Goal: Communication & Community: Answer question/provide support

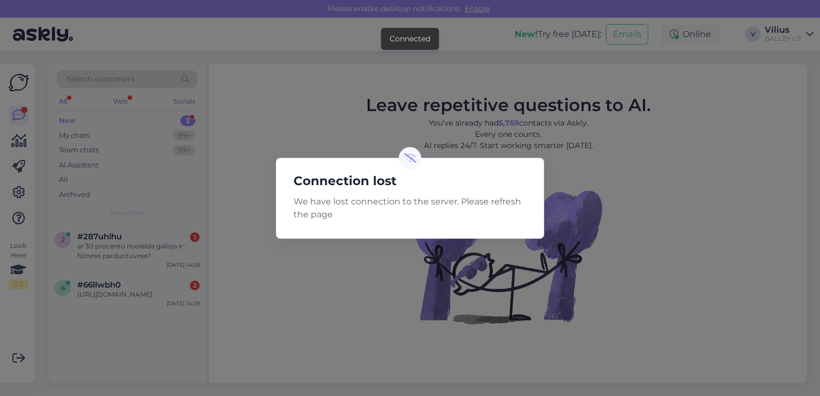
click at [336, 73] on div "Connection lost We have lost connection to the server. Please refresh the page" at bounding box center [410, 198] width 820 height 396
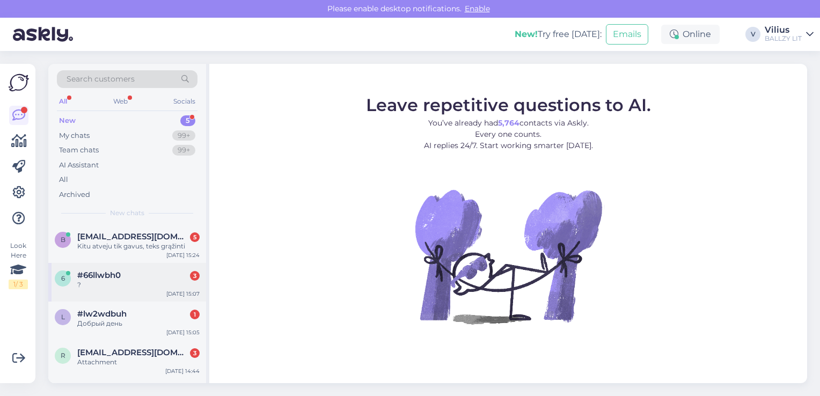
click at [107, 278] on span "#66llwbh0" at bounding box center [98, 275] width 43 height 10
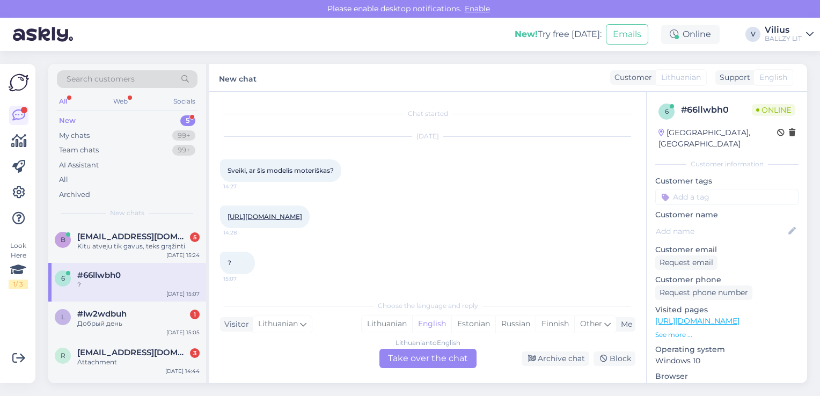
scroll to position [10, 0]
click at [381, 326] on div "Lithuanian" at bounding box center [387, 324] width 50 height 16
click at [423, 364] on div "Lithuanian to Lithuanian Take over the chat" at bounding box center [427, 358] width 97 height 19
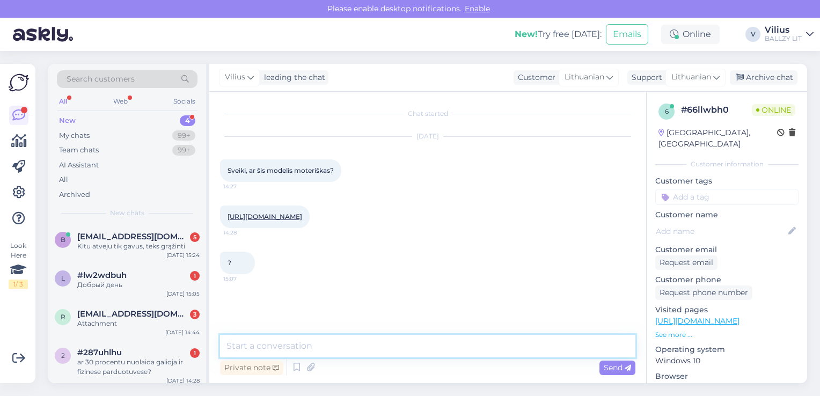
click at [402, 351] on textarea at bounding box center [427, 346] width 415 height 23
type textarea "Laba diena, šis modelis unisex."
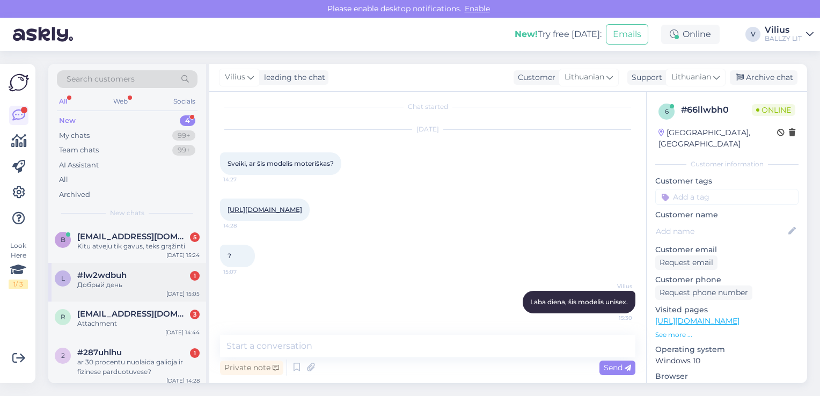
click at [136, 275] on div "#lw2wdbuh 1" at bounding box center [138, 275] width 122 height 10
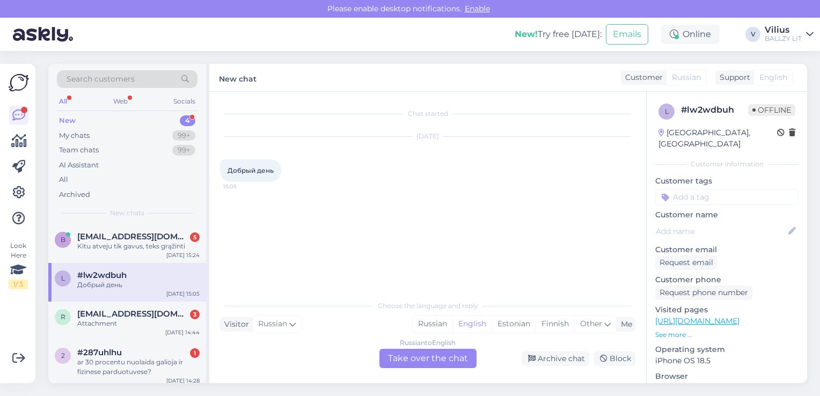
click at [423, 353] on div "Russian to English Take over the chat" at bounding box center [427, 358] width 97 height 19
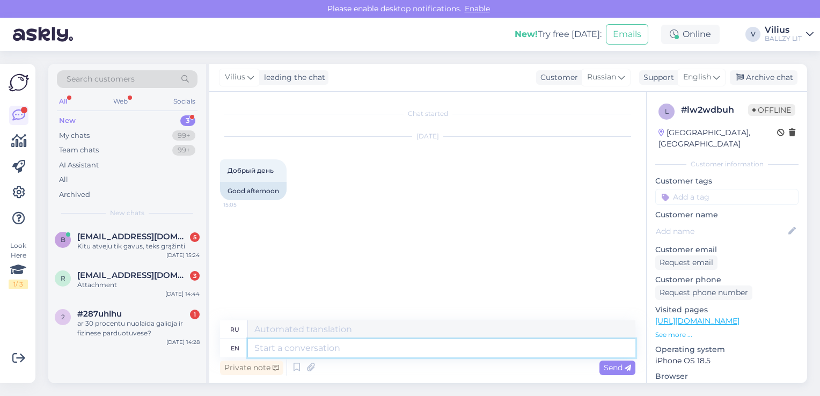
click at [300, 354] on textarea at bounding box center [441, 348] width 387 height 18
type textarea "Hello"
type textarea "Привет"
type textarea "Hello, h"
type textarea "Привет,"
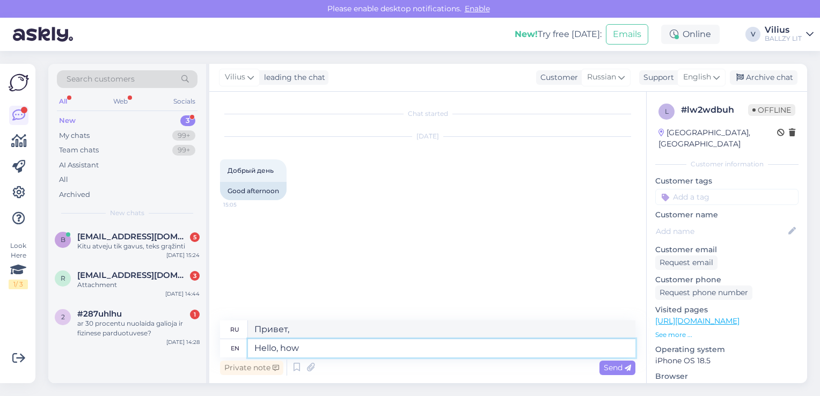
type textarea "Hello, how w"
type textarea "Привет, как?"
type textarea "Hello, how we"
type textarea "Привет, как мы"
type textarea "Hello, how we can h"
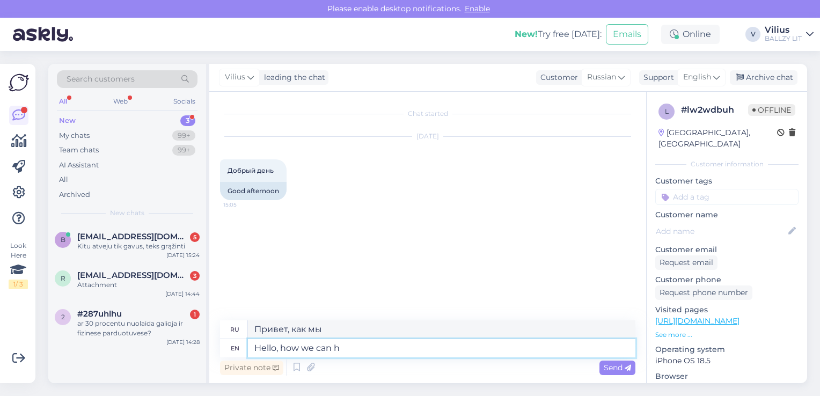
type textarea "Здравствуйте, как мы можем"
type textarea "Hello, how we can help"
type textarea "Здравствуйте, как мы можем помочь?"
type textarea "Hello, how we can help you?"
type textarea "Здравствуйте, как мы можем вам помочь?"
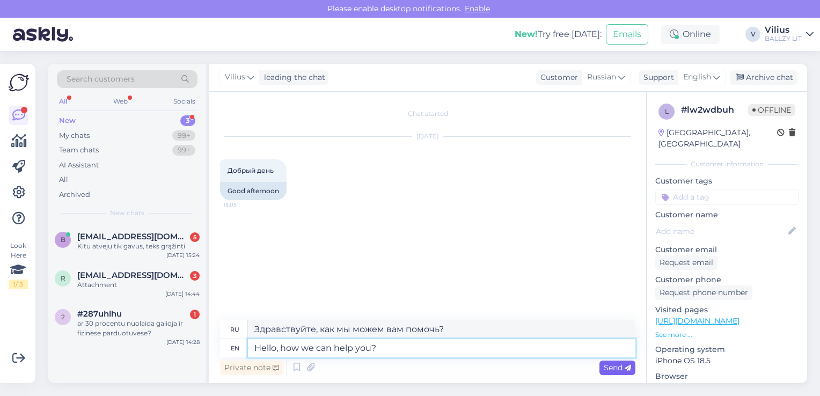
type textarea "Hello, how we can help you?"
click at [607, 373] on div "Send" at bounding box center [617, 367] width 36 height 14
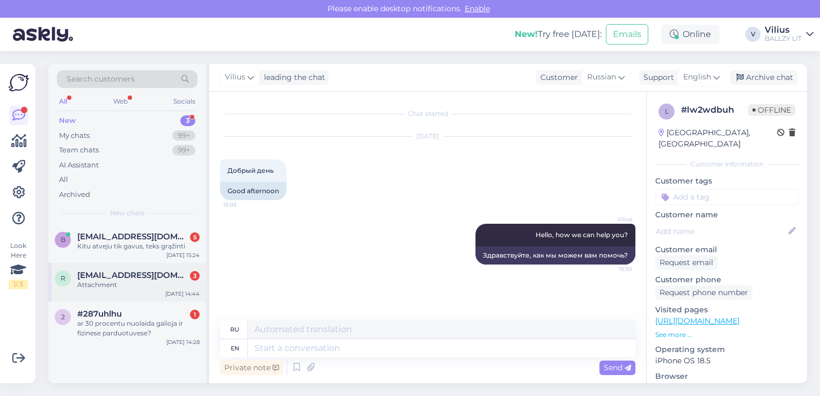
click at [135, 292] on div "r [EMAIL_ADDRESS][DOMAIN_NAME] 3 Attachment [DATE] 14:44" at bounding box center [127, 282] width 158 height 39
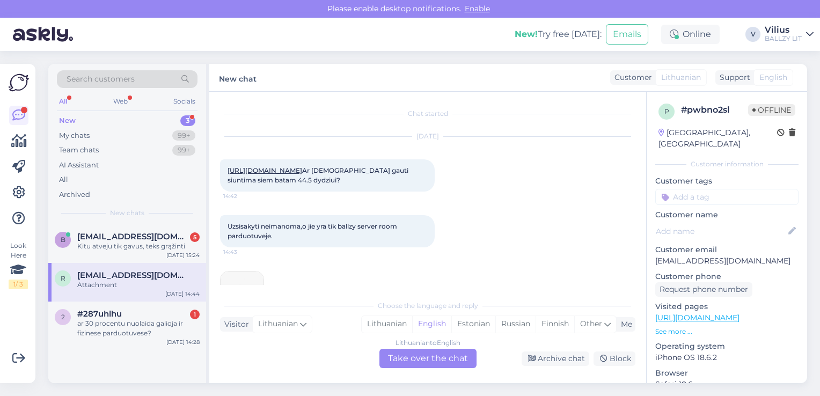
scroll to position [51, 0]
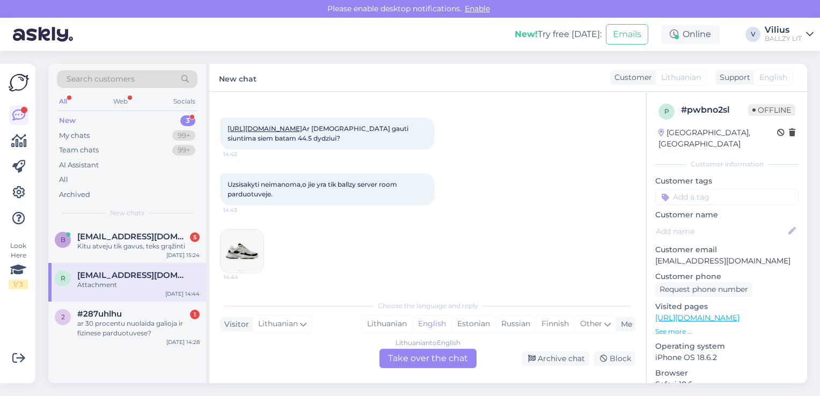
click at [302, 124] on link "[URL][DOMAIN_NAME]" at bounding box center [264, 128] width 75 height 8
click at [382, 324] on div "Lithuanian" at bounding box center [387, 324] width 50 height 16
click at [404, 362] on div "Lithuanian to Lithuanian Take over the chat" at bounding box center [427, 358] width 97 height 19
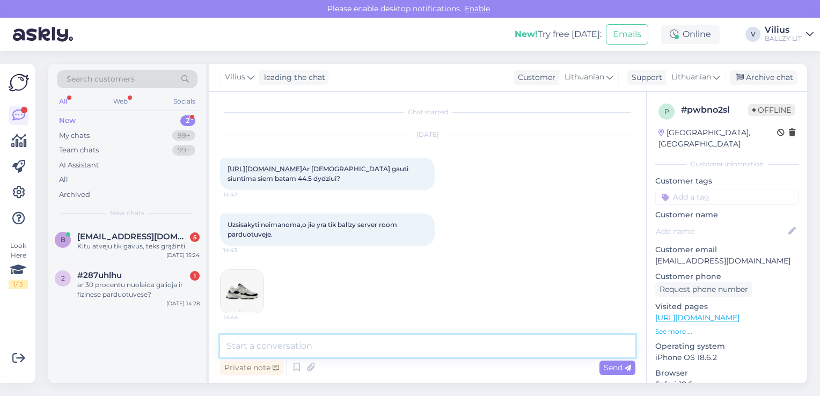
click at [388, 351] on textarea at bounding box center [427, 346] width 415 height 23
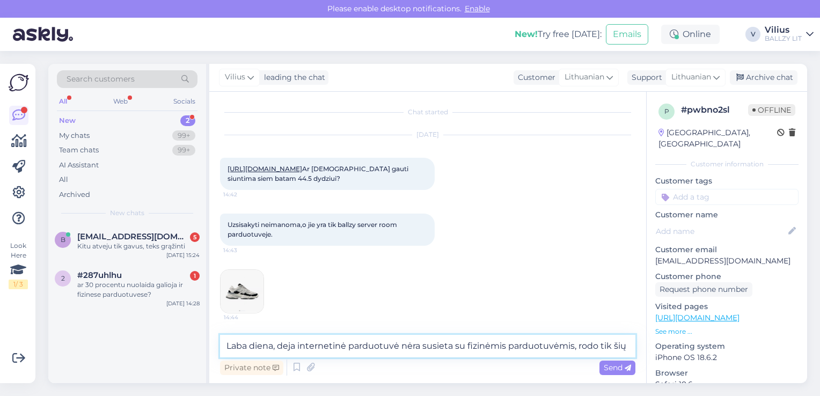
scroll to position [24, 0]
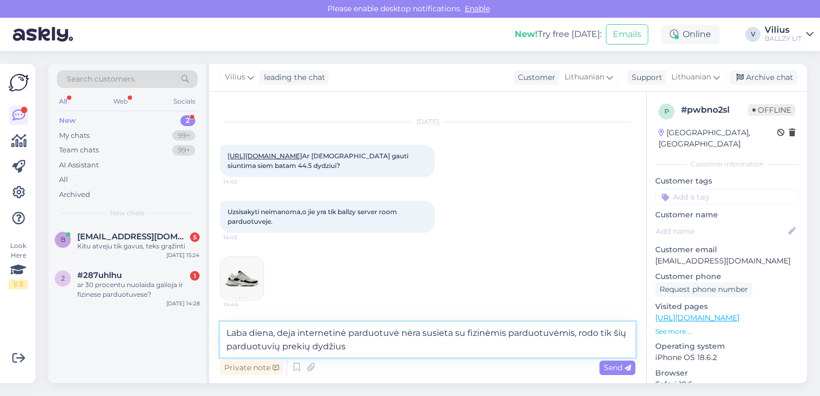
type textarea "Laba diena, deja internetinė parduotuvė nėra susieta su fizinėmis parduotuvėmis…"
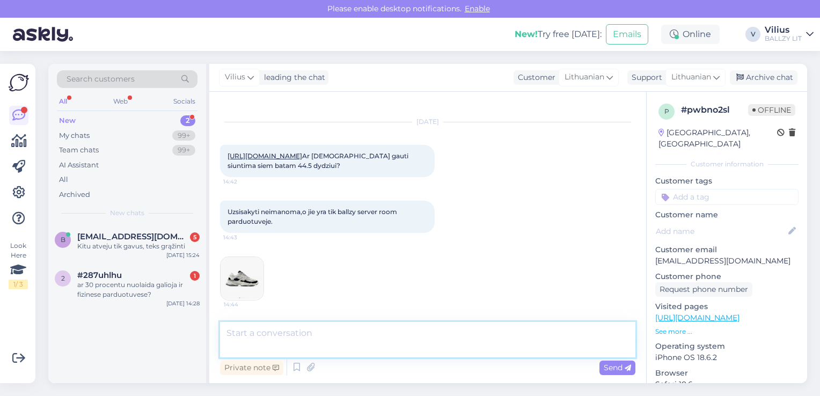
scroll to position [76, 0]
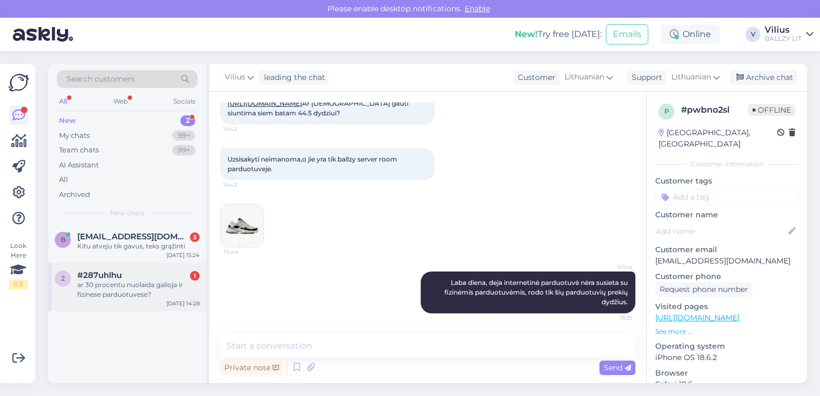
click at [132, 302] on div "2 #287uhlhu 1 ar 30 procentu nuolaida galioja ir fizinese parduotuvese? [DATE] …" at bounding box center [127, 287] width 158 height 48
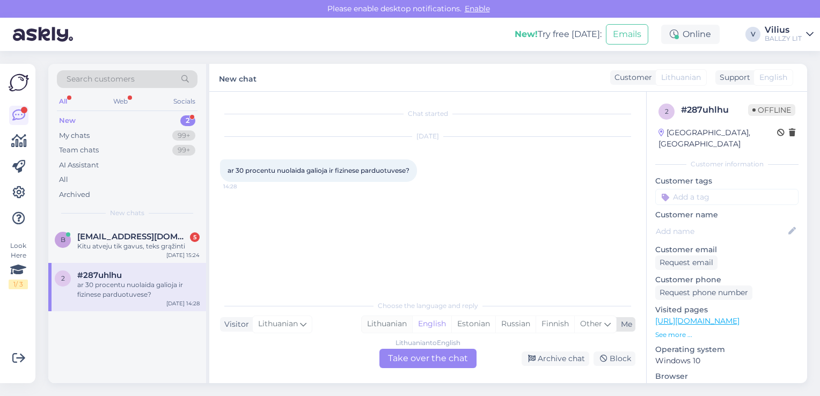
click at [375, 327] on div "Lithuanian" at bounding box center [387, 324] width 50 height 16
click at [431, 355] on div "Lithuanian to Lithuanian Take over the chat" at bounding box center [427, 358] width 97 height 19
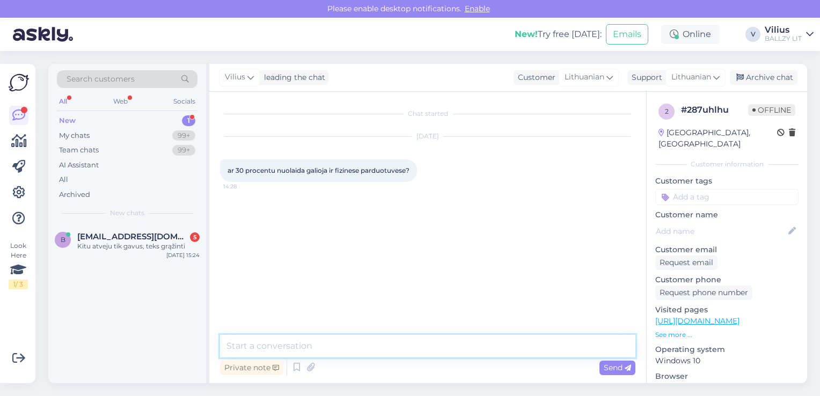
click at [405, 340] on textarea at bounding box center [427, 346] width 415 height 23
type textarea "Laba diena, taip, galioja."
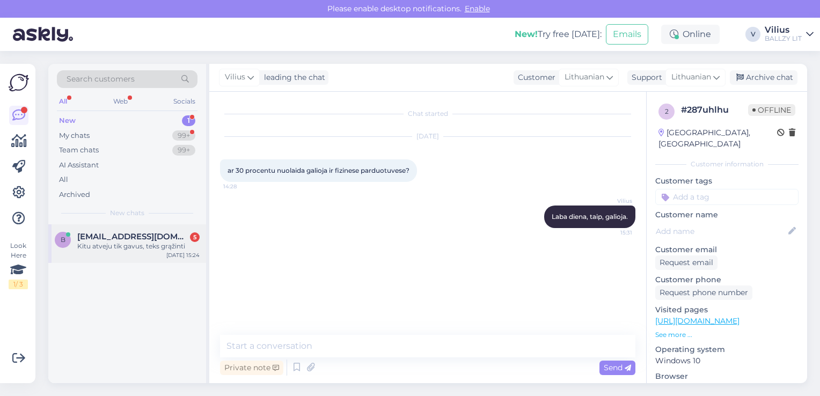
click at [137, 256] on div "b [EMAIL_ADDRESS][DOMAIN_NAME] 5 Kitu atveju tik gavus, teks grąžinti [DATE] 15…" at bounding box center [127, 243] width 158 height 39
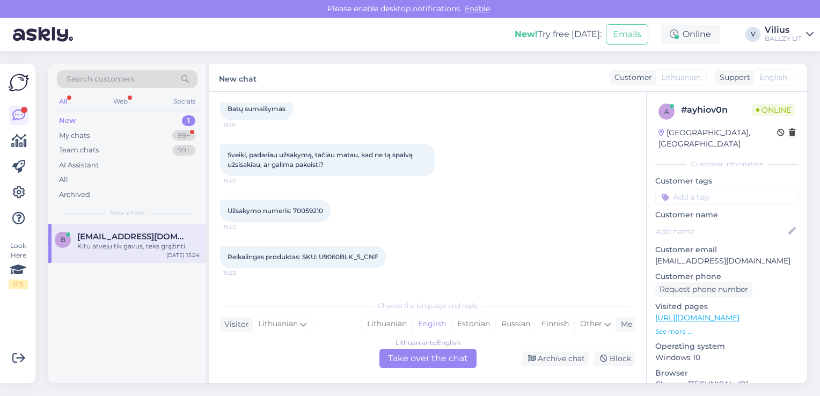
scroll to position [102, 0]
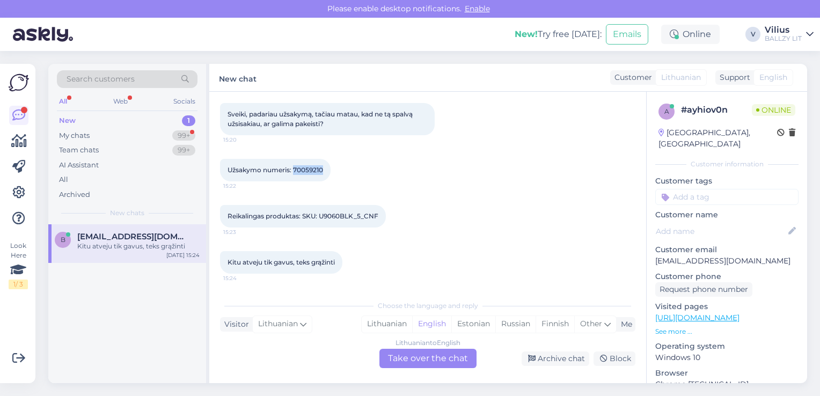
drag, startPoint x: 292, startPoint y: 167, endPoint x: 322, endPoint y: 169, distance: 30.1
click at [322, 169] on span "Užsakymo numeris: 70059210" at bounding box center [274, 170] width 95 height 8
copy span "70059210"
click at [101, 129] on div "My chats 99+" at bounding box center [127, 135] width 141 height 15
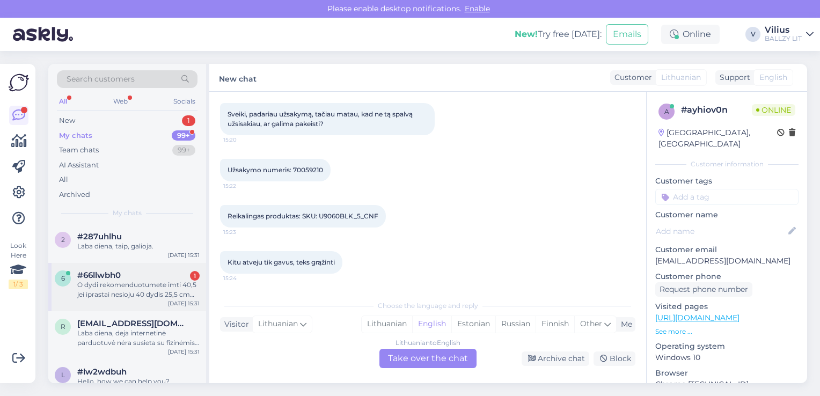
click at [131, 276] on div "#66llwbh0 1" at bounding box center [138, 275] width 122 height 10
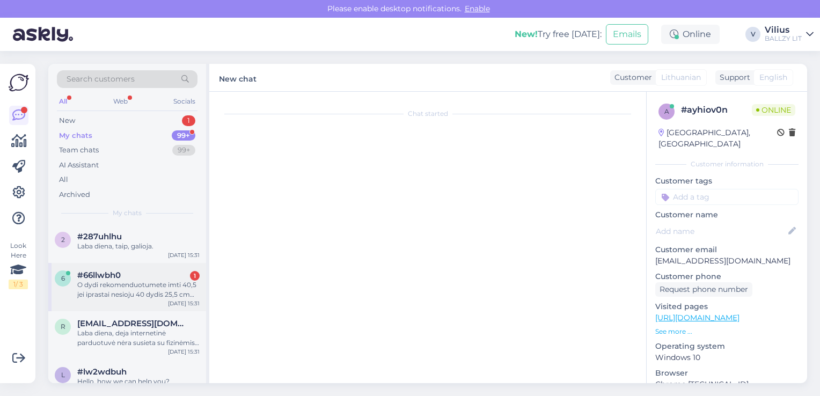
scroll to position [72, 0]
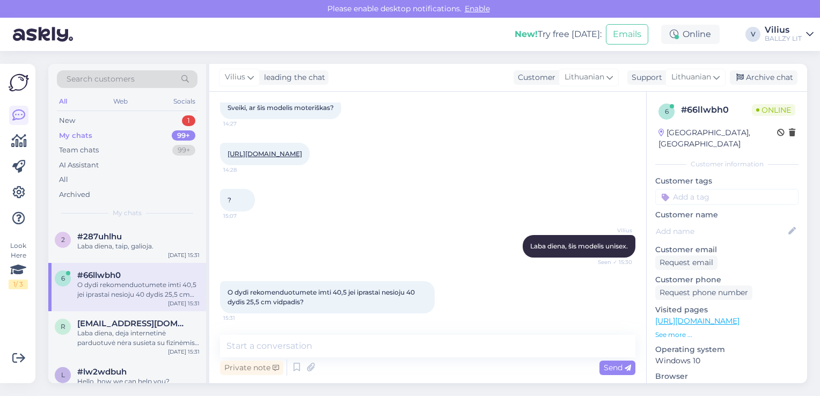
click at [731, 316] on link "[URL][DOMAIN_NAME]" at bounding box center [697, 321] width 84 height 10
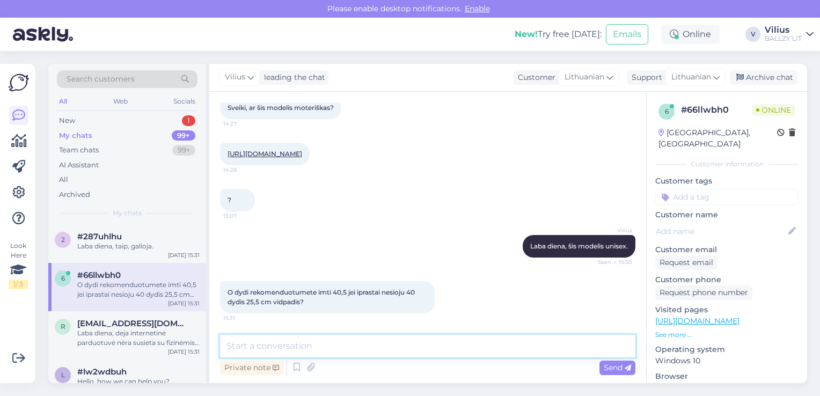
click at [333, 345] on textarea at bounding box center [427, 346] width 415 height 23
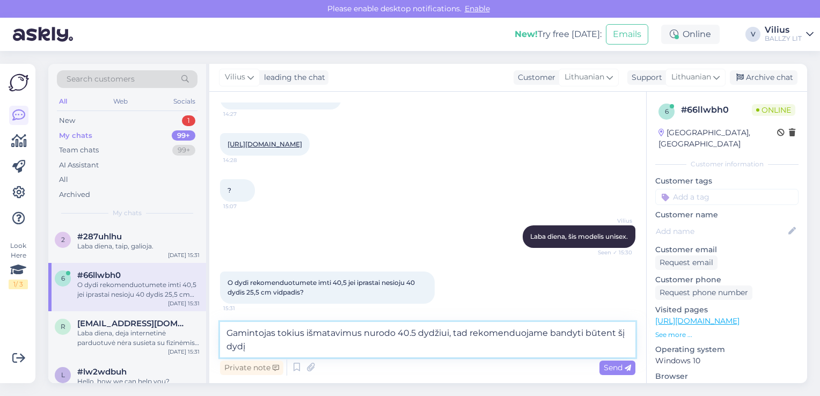
type textarea "Gamintojas tokius išmatavimus nurodo 40.5 dydžiui, tad rekomenduojame bandyti b…"
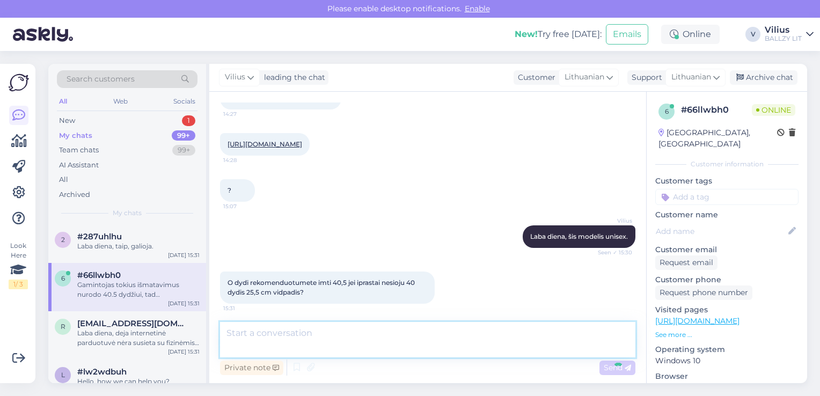
scroll to position [128, 0]
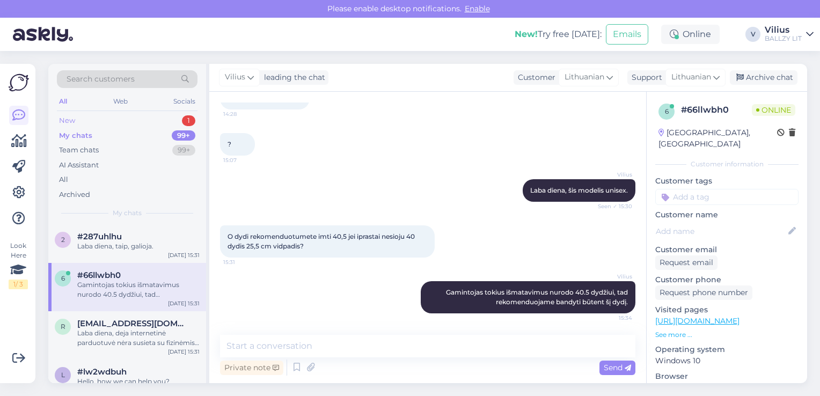
click at [83, 119] on div "New 1" at bounding box center [127, 120] width 141 height 15
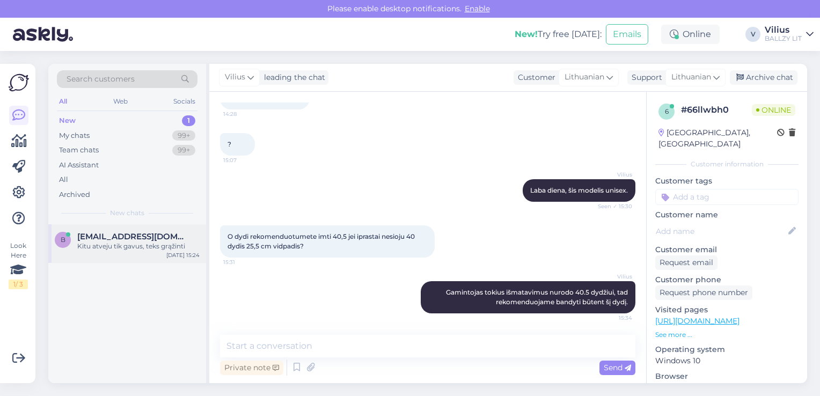
click at [130, 246] on div "Kitu atveju tik gavus, teks grąžinti" at bounding box center [138, 246] width 122 height 10
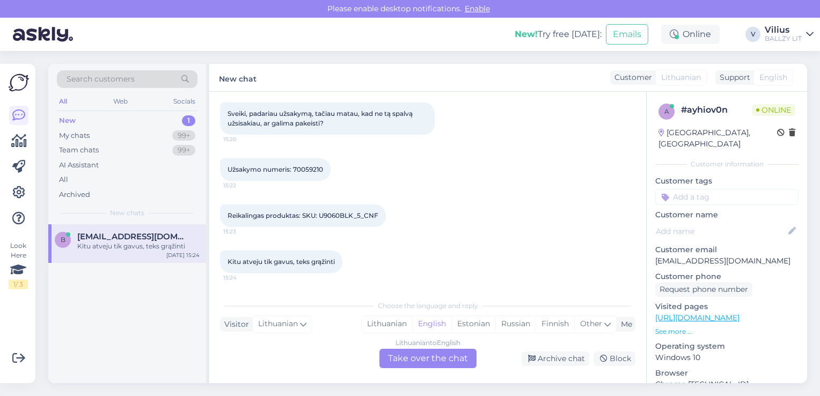
scroll to position [102, 0]
click at [396, 330] on div "Lithuanian" at bounding box center [387, 324] width 50 height 16
click at [437, 362] on div "Lithuanian to Lithuanian Take over the chat" at bounding box center [427, 358] width 97 height 19
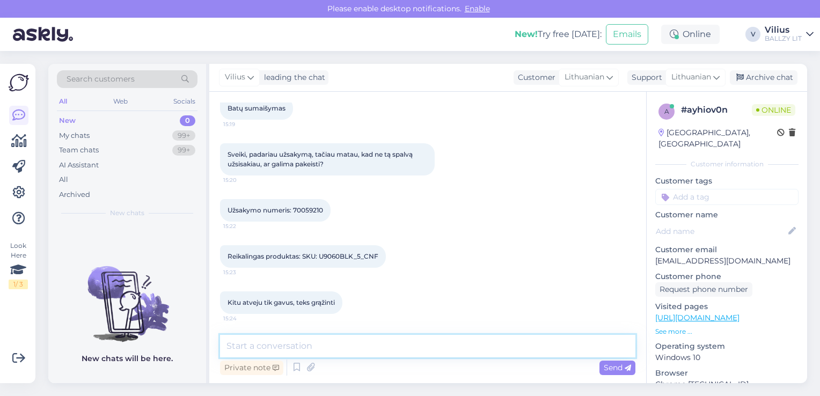
click at [389, 348] on textarea at bounding box center [427, 346] width 415 height 23
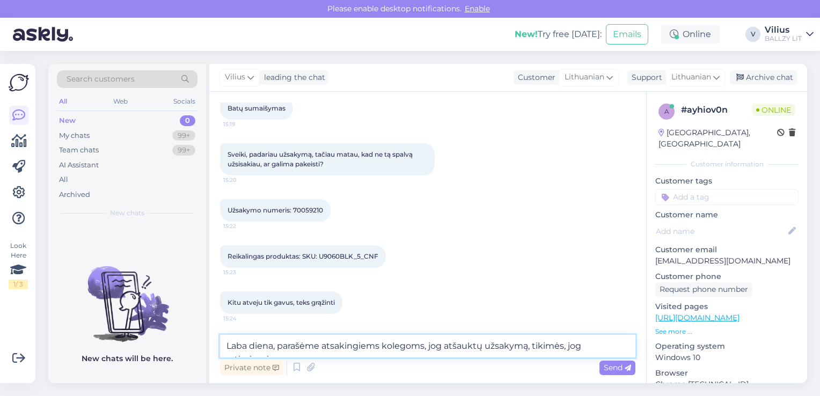
scroll to position [75, 0]
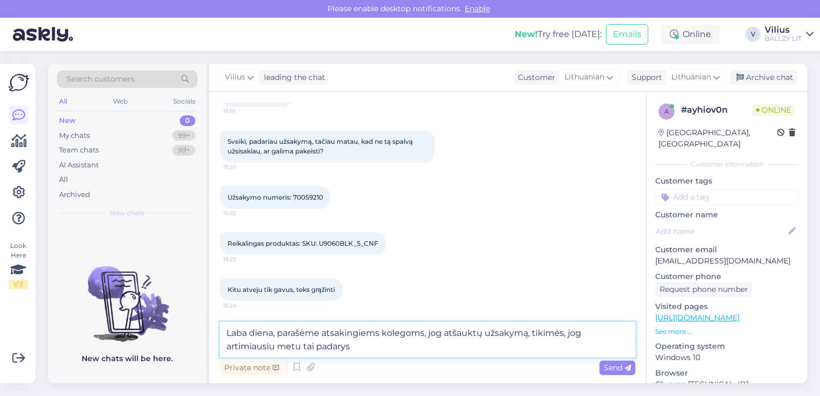
type textarea "Laba diena, parašėme atsakingiems kolegoms, jog atšauktų užsakymą, tikimės, jog…"
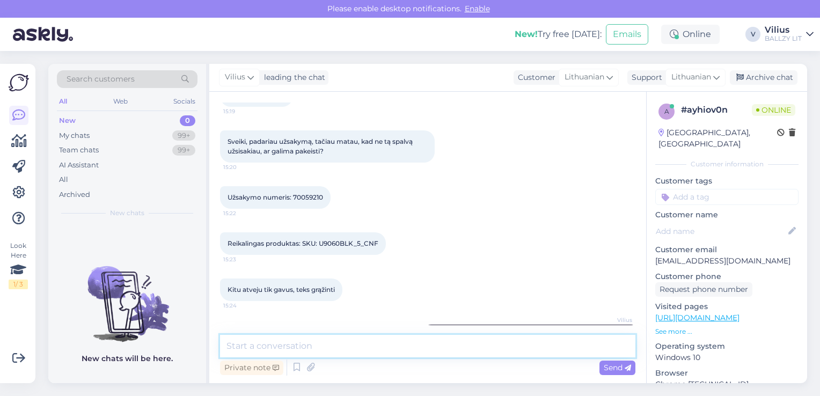
scroll to position [118, 0]
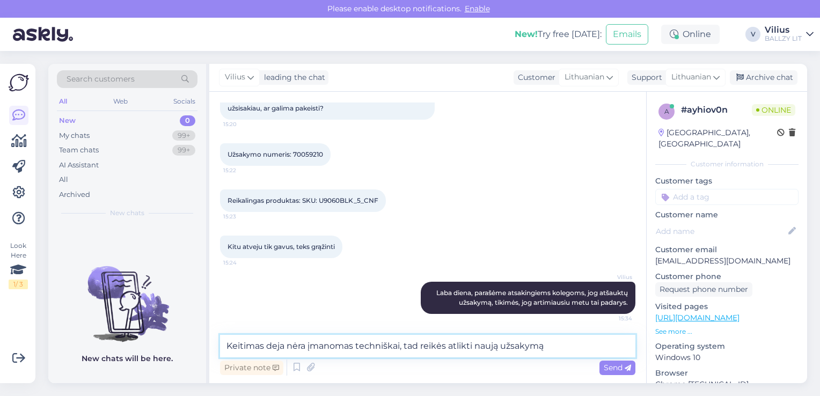
type textarea "Keitimas deja nėra įmanomas techniškai, tad reikės atlikti naują užsakymą."
